Goal: Use online tool/utility: Utilize a website feature to perform a specific function

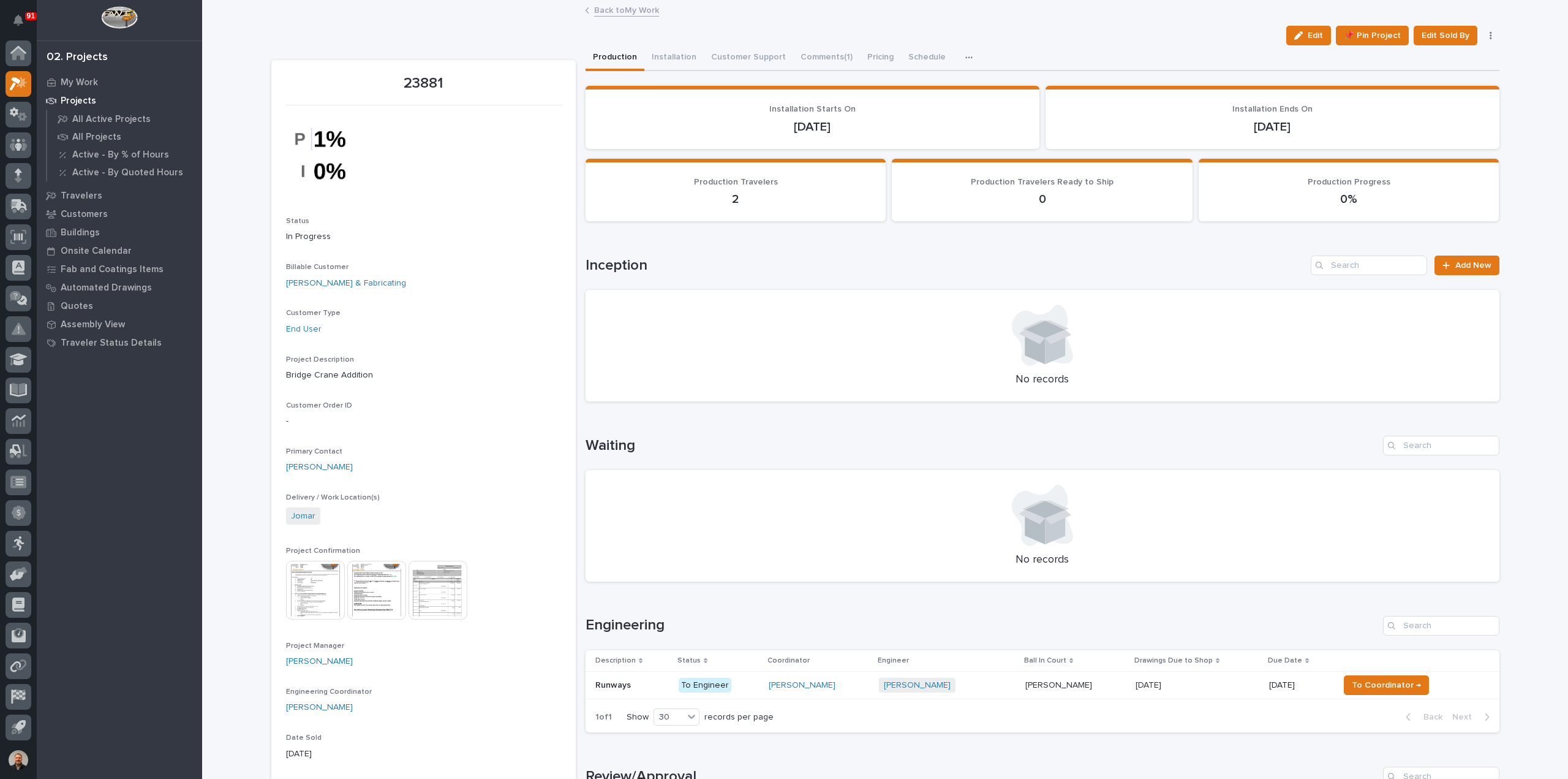
scroll to position [19, 0]
click at [15, 110] on icon at bounding box center [14, 112] width 9 height 9
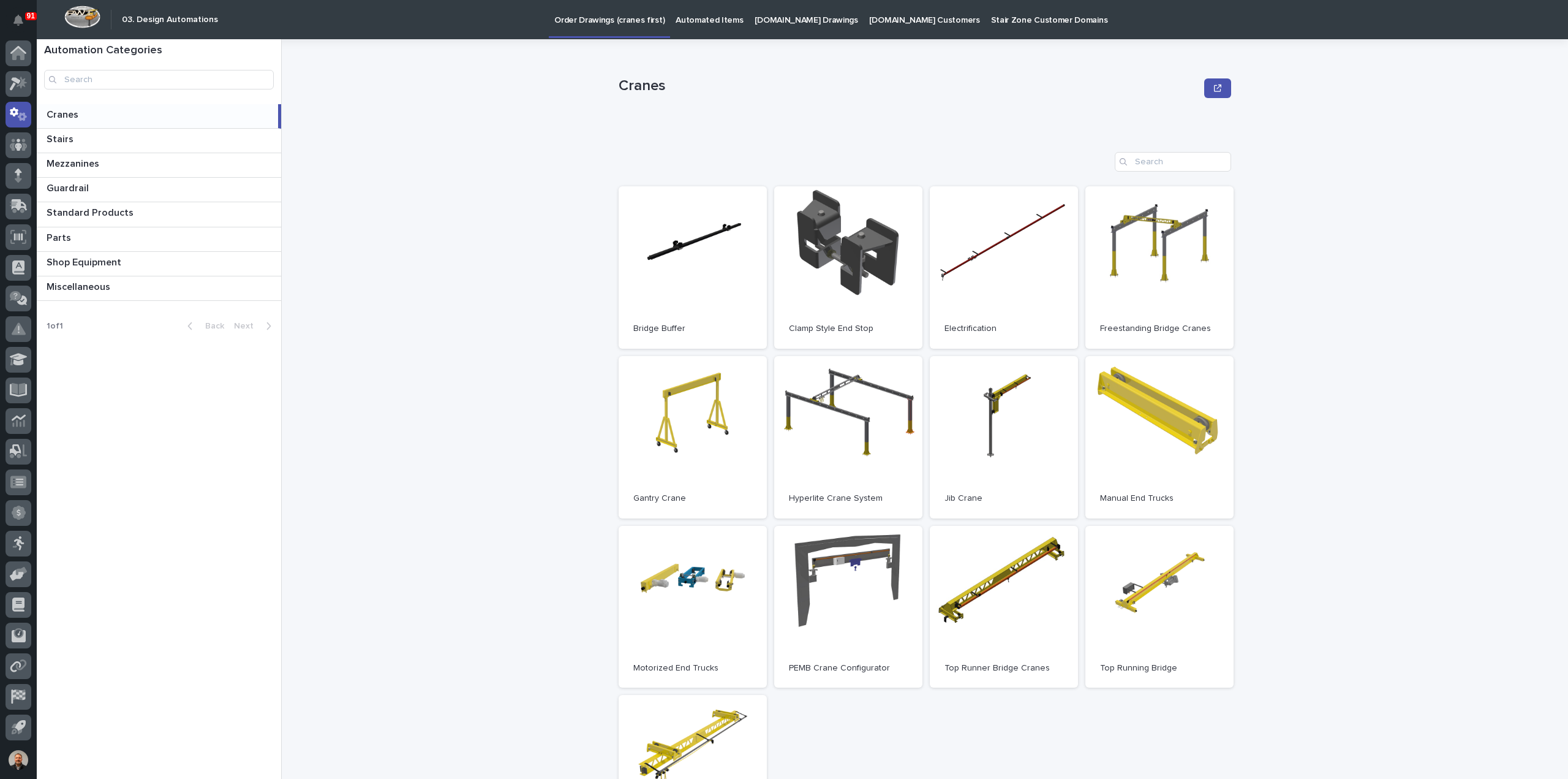
click at [709, 21] on p "Automated Items" at bounding box center [709, 13] width 67 height 26
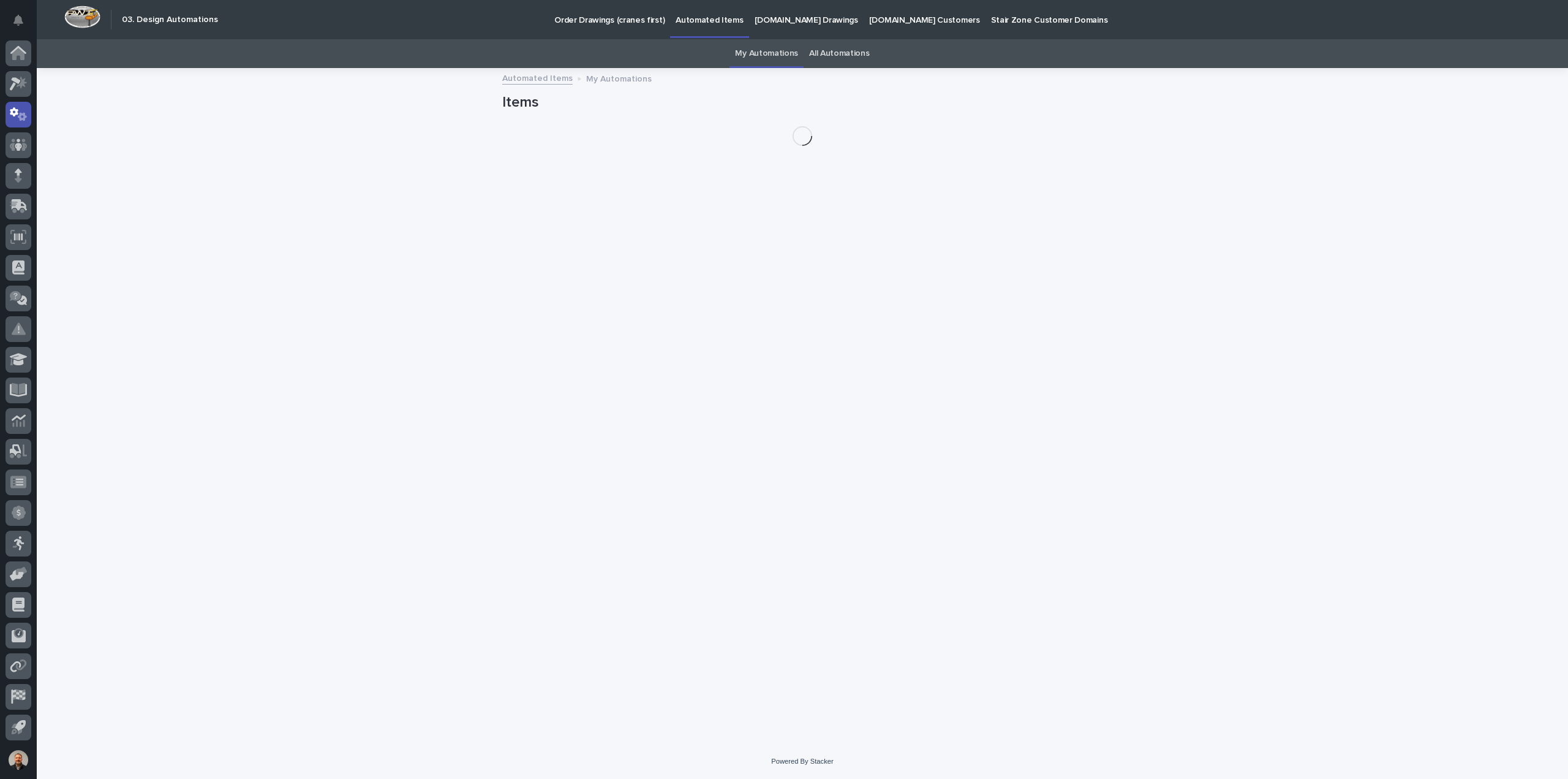
scroll to position [19, 0]
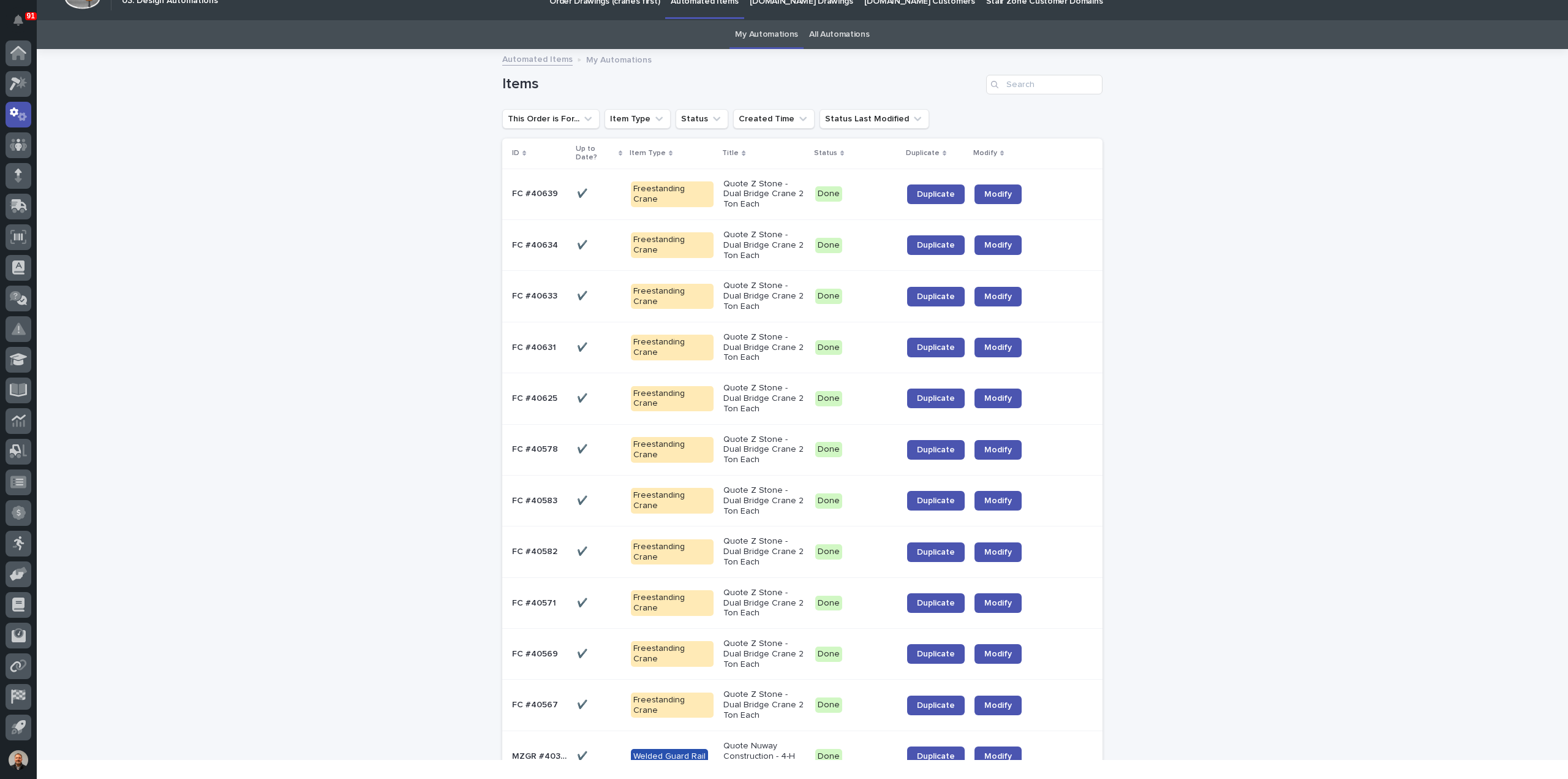
click at [818, 32] on link "All Automations" at bounding box center [839, 34] width 60 height 29
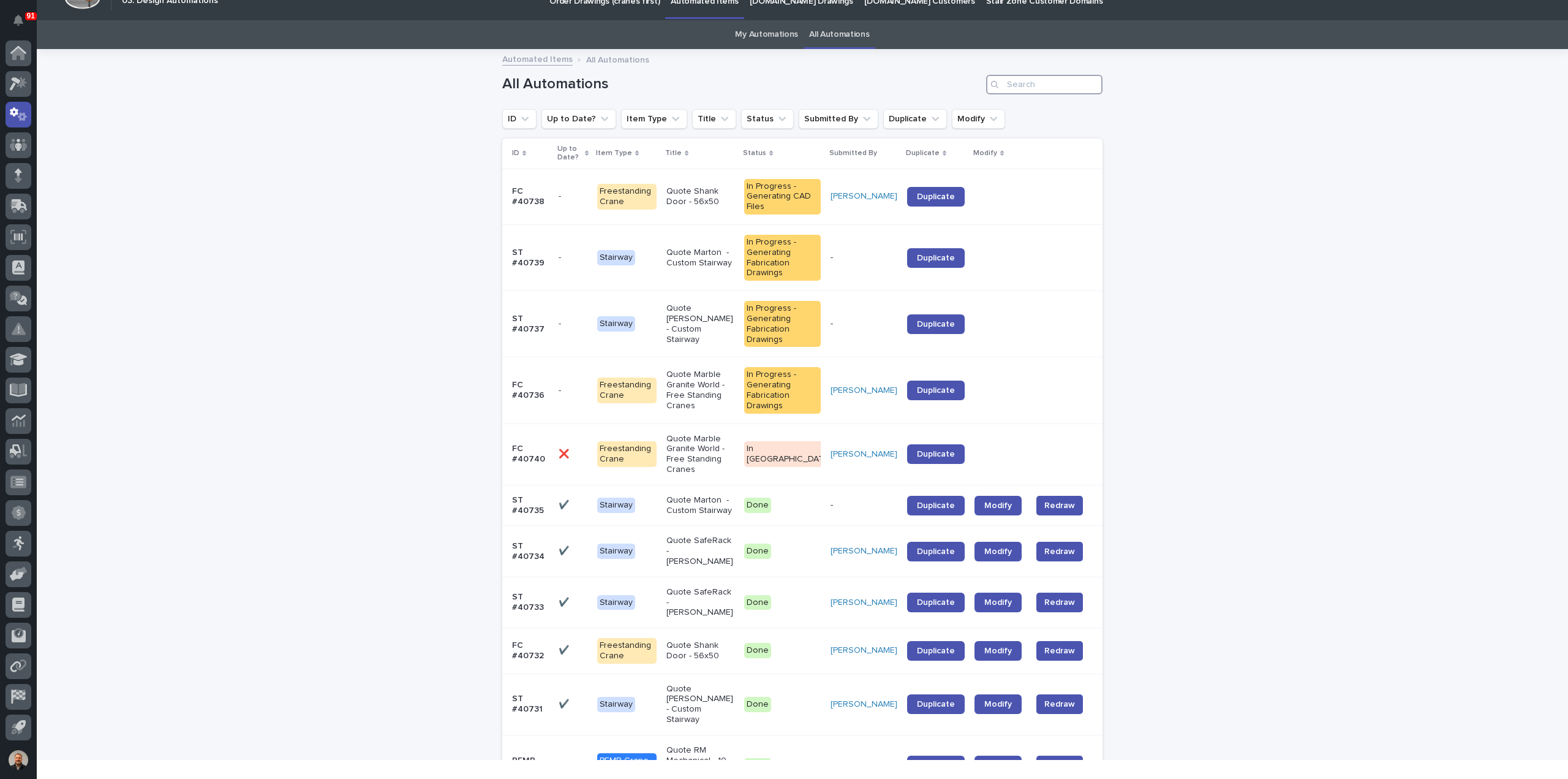
click at [1032, 87] on input "Search" at bounding box center [1044, 84] width 116 height 19
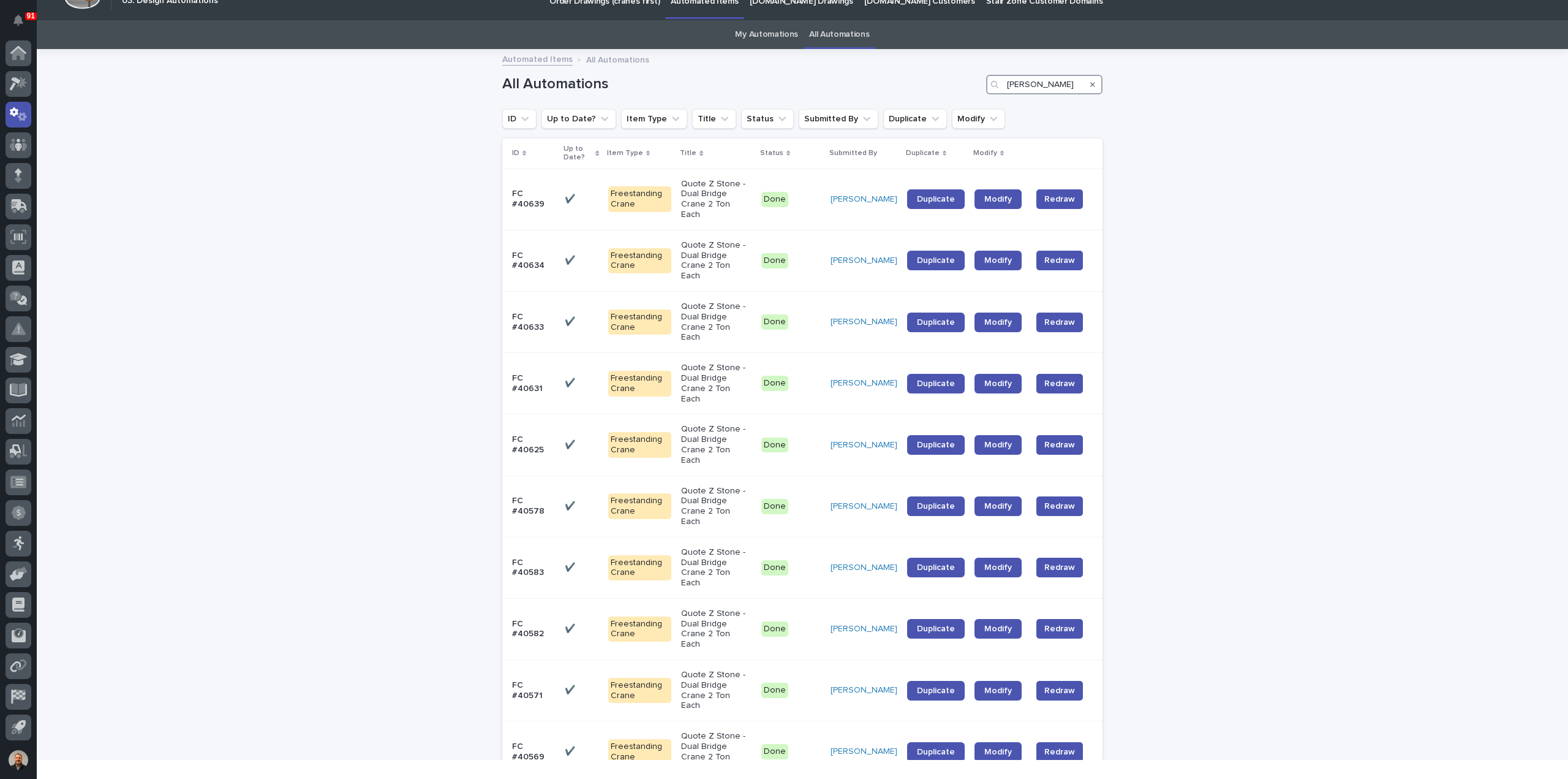
drag, startPoint x: 1019, startPoint y: 85, endPoint x: 979, endPoint y: 84, distance: 40.0
click at [979, 84] on div "All Automations jim" at bounding box center [802, 84] width 600 height 19
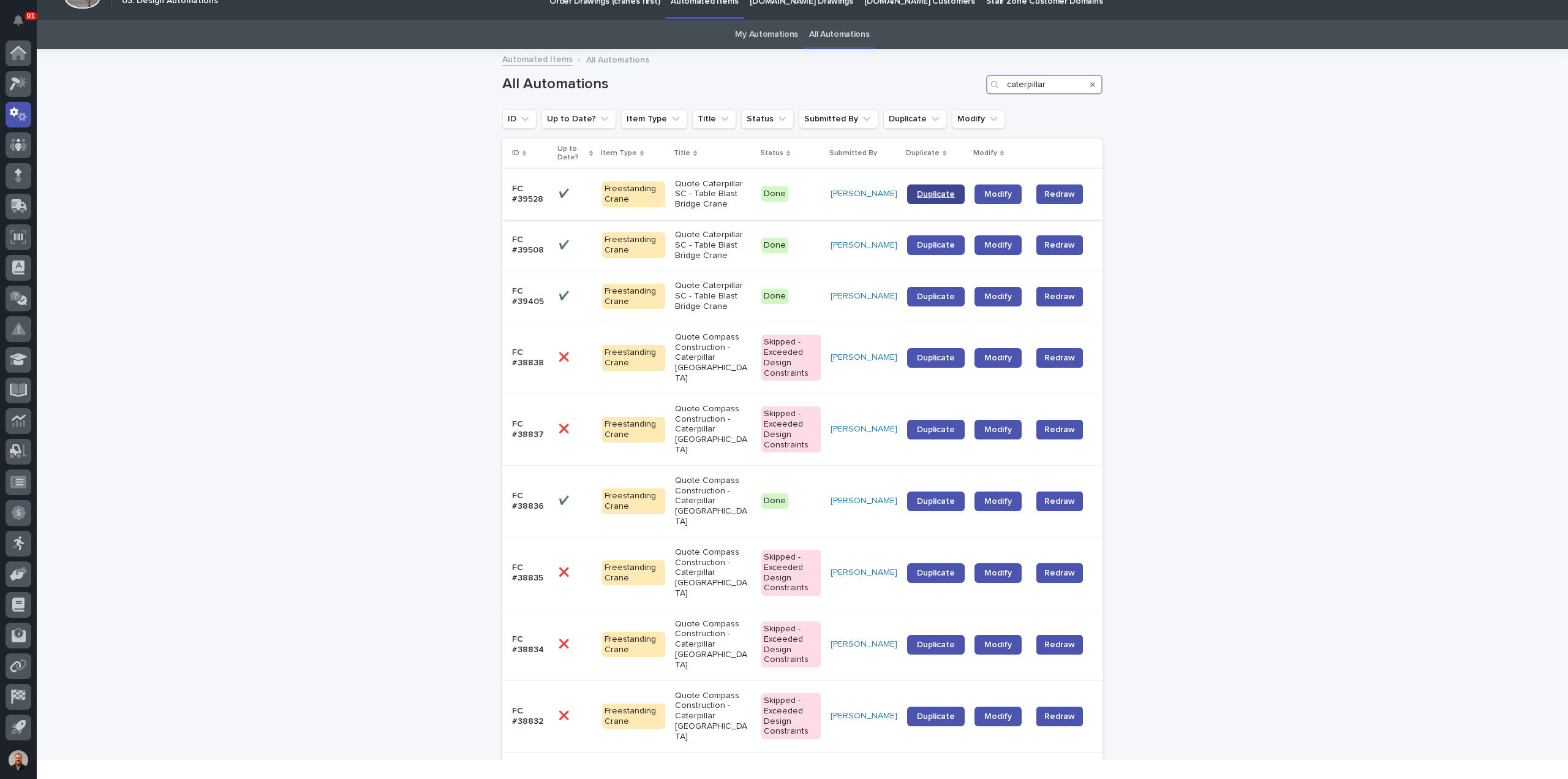
type input "caterpillar"
click at [936, 192] on span "Duplicate" at bounding box center [935, 194] width 38 height 9
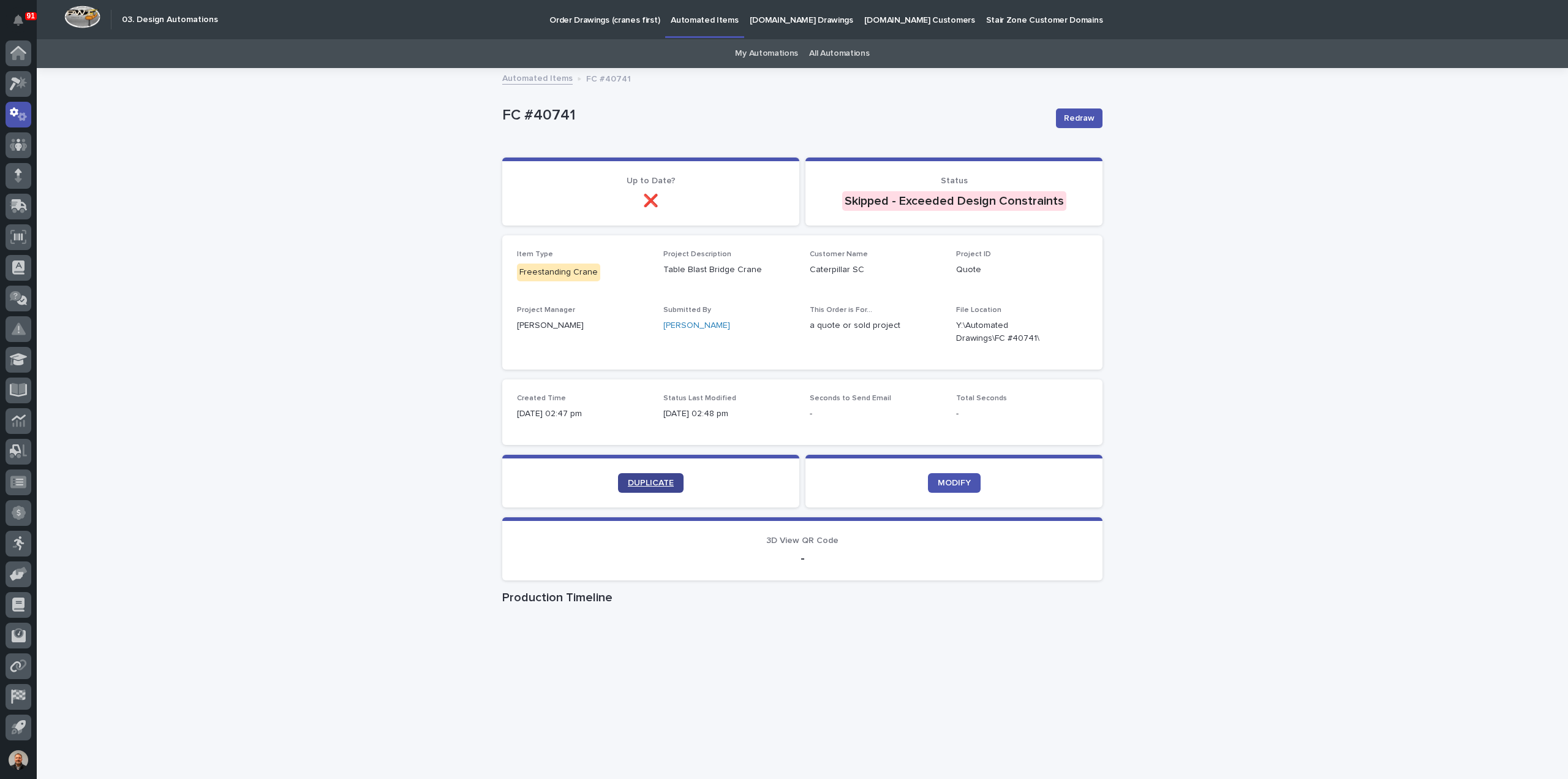
click at [635, 481] on span "DUPLICATE" at bounding box center [650, 483] width 46 height 9
click at [638, 482] on span "DUPLICATE" at bounding box center [650, 483] width 46 height 9
click at [639, 481] on span "DUPLICATE" at bounding box center [650, 483] width 46 height 9
click at [648, 479] on span "DUPLICATE" at bounding box center [650, 483] width 46 height 9
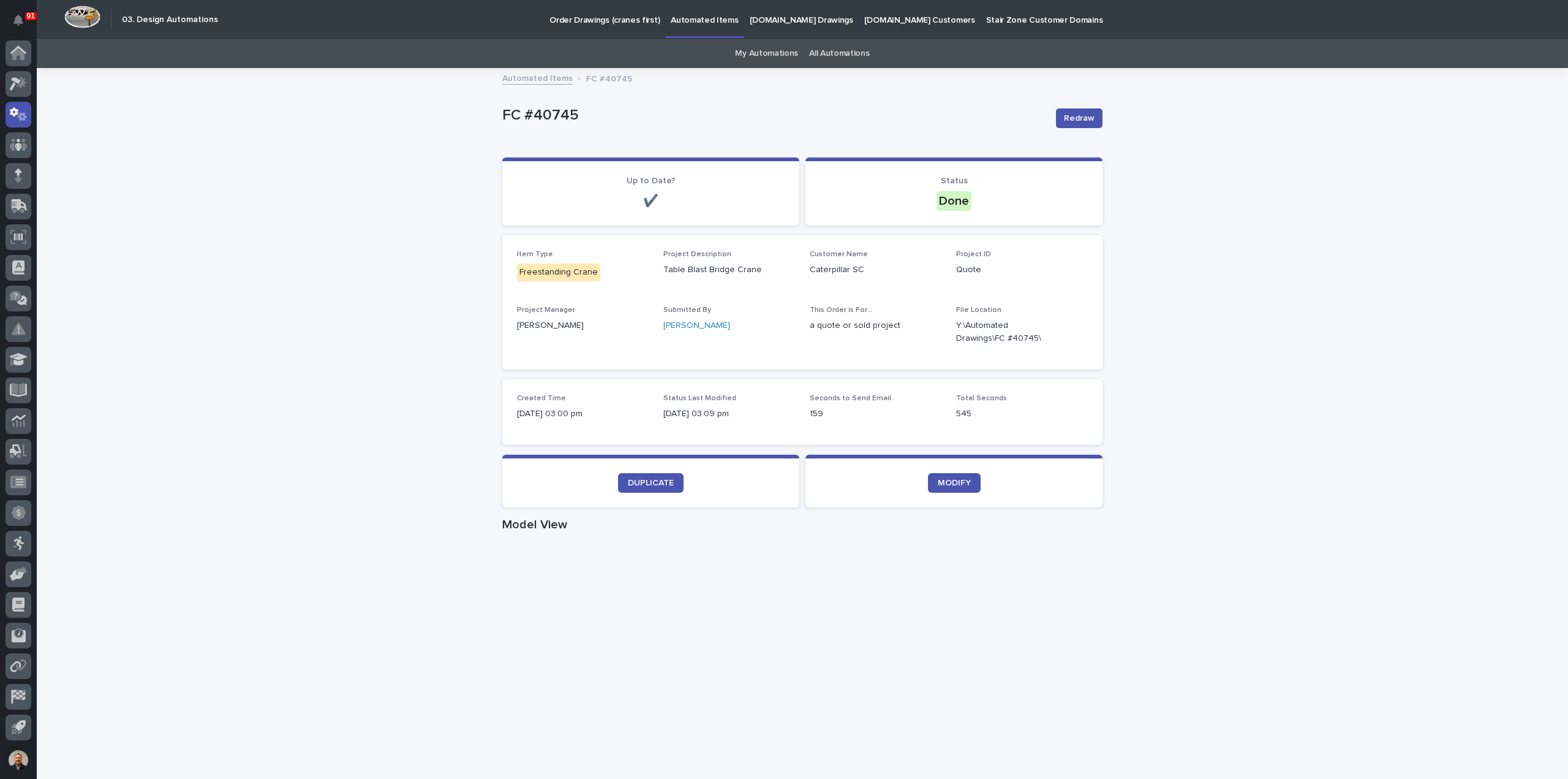
scroll to position [61, 0]
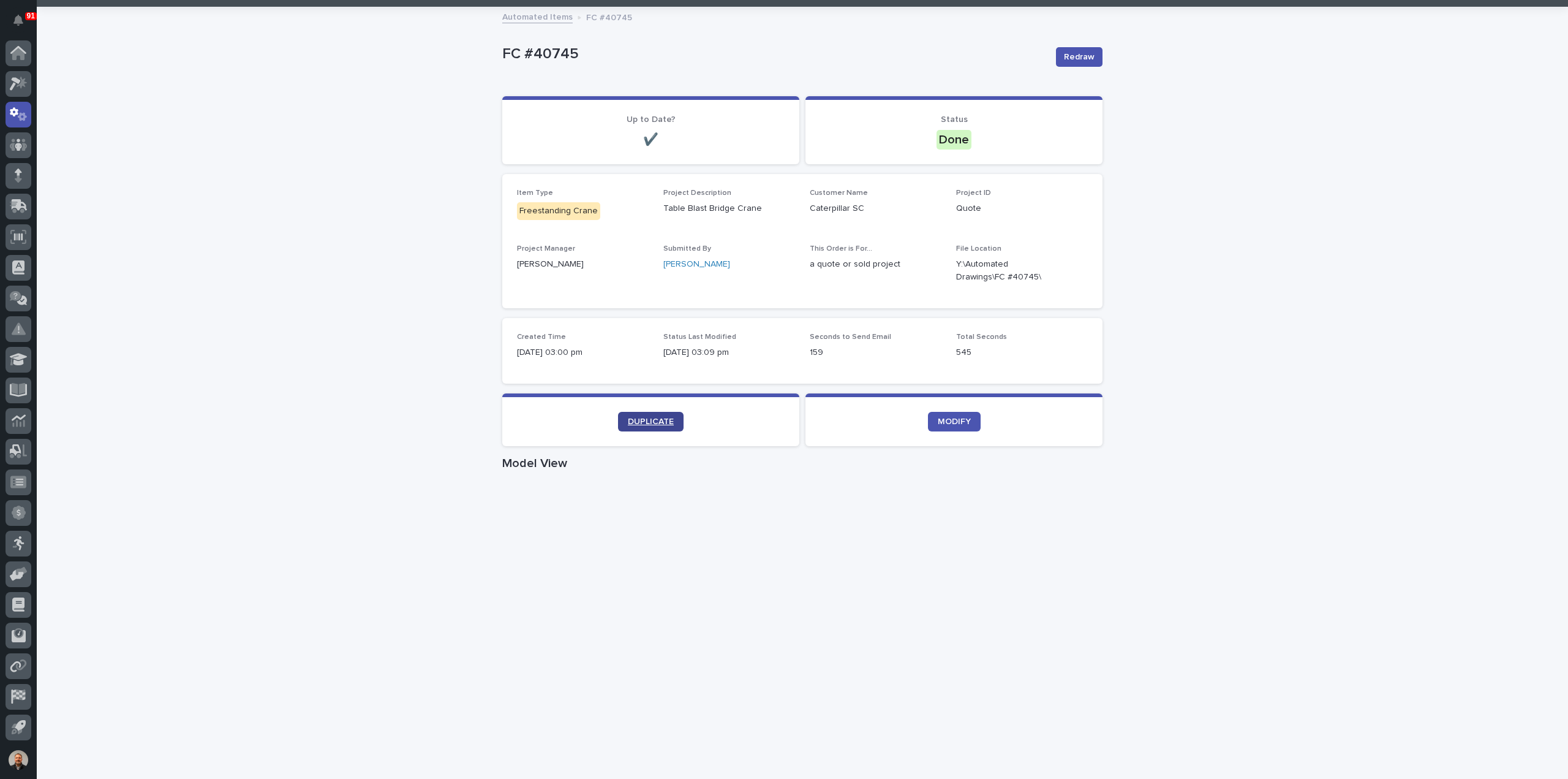
click at [640, 419] on span "DUPLICATE" at bounding box center [650, 421] width 46 height 9
